Goal: Task Accomplishment & Management: Use online tool/utility

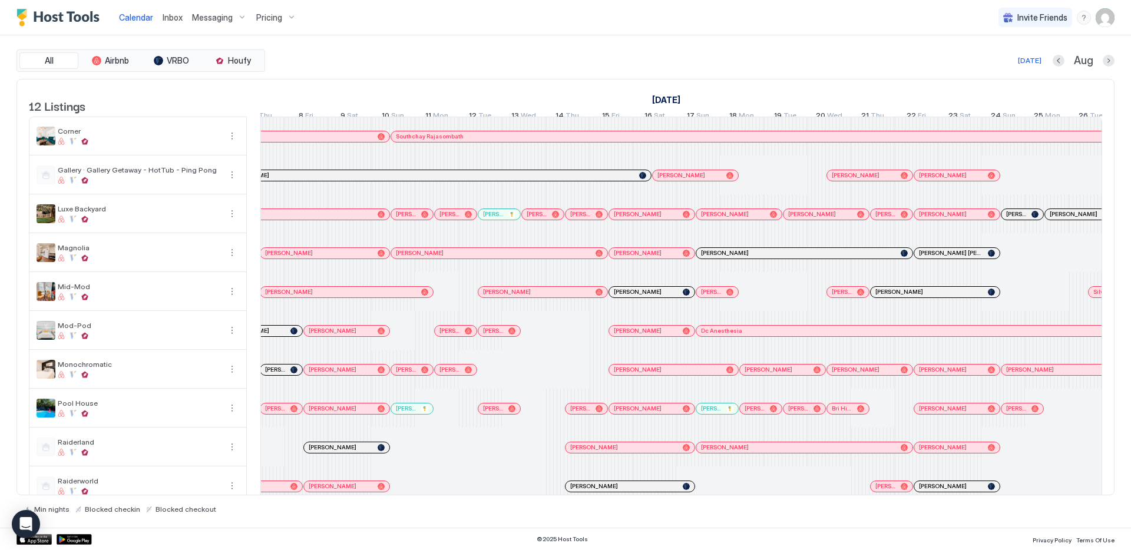
scroll to position [0, 842]
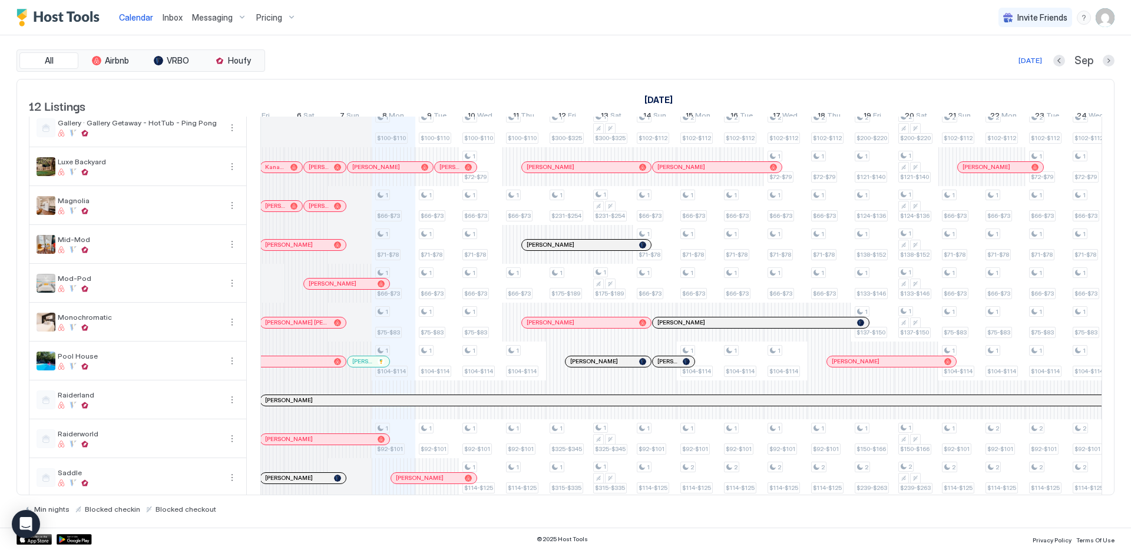
click at [632, 511] on div "Min nights Blocked checkin Blocked checkout" at bounding box center [565, 505] width 1098 height 18
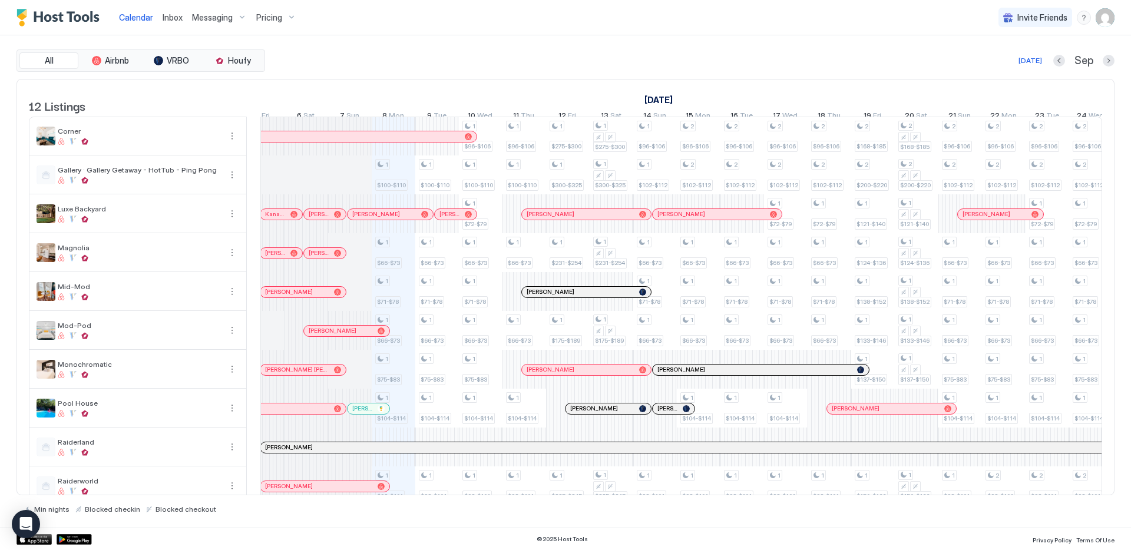
click at [831, 41] on div "All Airbnb VRBO Houfy [DATE] [DATE] Listings [DATE] [DATE] [DATE] 4 Mon 5 Tue 6…" at bounding box center [565, 281] width 1098 height 493
click at [927, 21] on div "Calendar Inbox Messaging Pricing Invite Friends CP" at bounding box center [565, 17] width 1131 height 35
click at [1107, 19] on img "User profile" at bounding box center [1105, 17] width 19 height 19
click at [869, 40] on div at bounding box center [565, 275] width 1131 height 550
drag, startPoint x: 867, startPoint y: 40, endPoint x: 873, endPoint y: 37, distance: 6.6
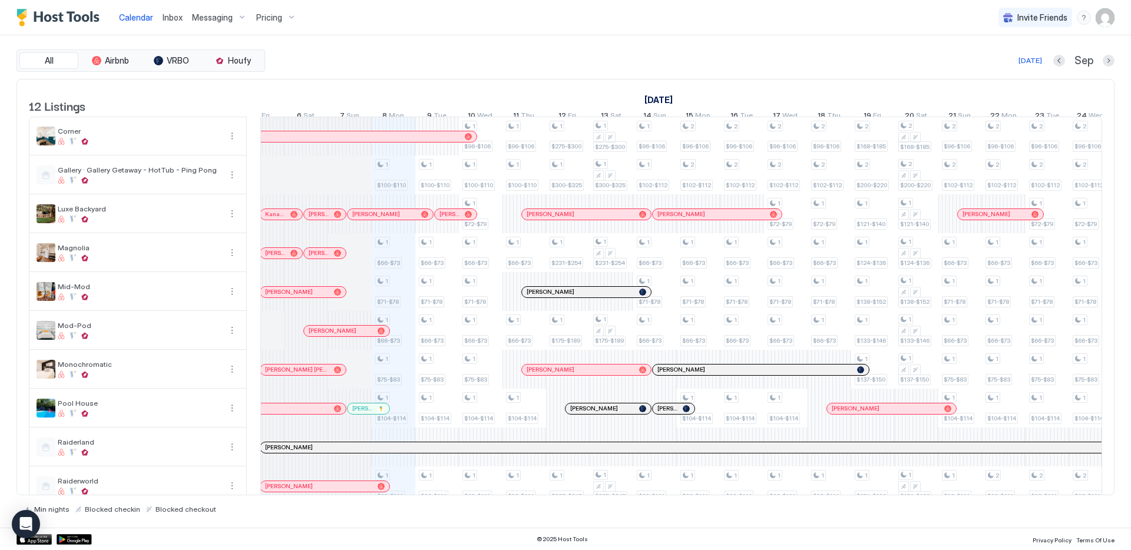
click at [867, 40] on div "All Airbnb VRBO Houfy [DATE] [DATE] Listings [DATE] [DATE] [DATE] 4 Mon 5 Tue 6…" at bounding box center [565, 281] width 1098 height 493
drag, startPoint x: 939, startPoint y: 28, endPoint x: 929, endPoint y: 32, distance: 10.8
click at [939, 28] on div "Calendar Inbox Messaging Pricing Invite Friends CP" at bounding box center [565, 17] width 1131 height 35
